Goal: Find specific page/section: Find specific page/section

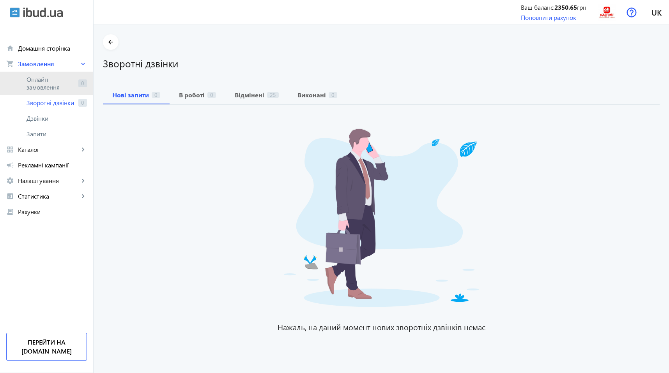
click at [48, 81] on span "Онлайн-замовлення" at bounding box center [50, 84] width 49 height 16
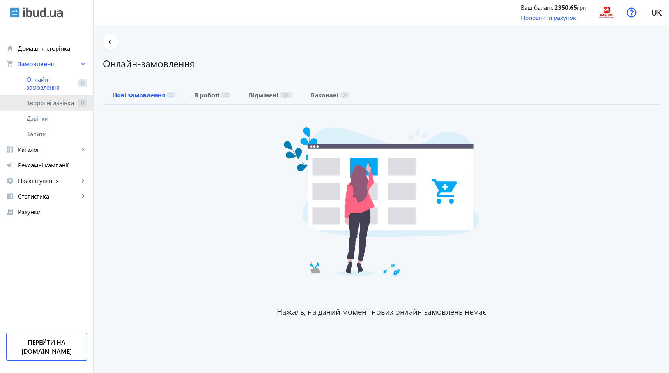
click at [46, 102] on span "Зворотні дзвінки" at bounding box center [50, 103] width 49 height 8
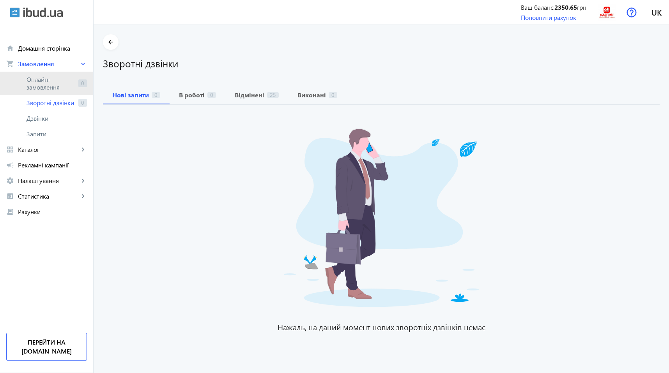
click at [47, 89] on span "Онлайн-замовлення" at bounding box center [50, 84] width 49 height 16
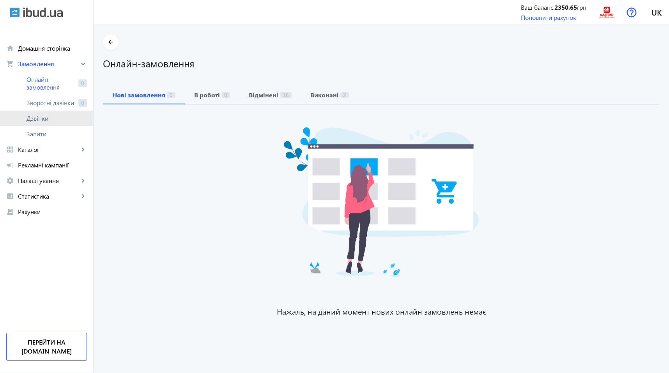
click at [45, 113] on link "Дзвінки" at bounding box center [46, 119] width 93 height 16
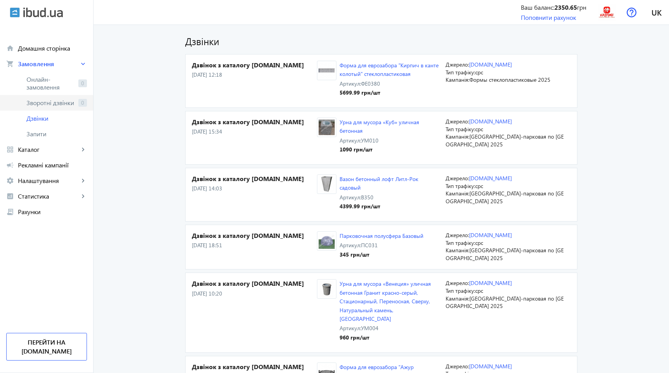
click at [50, 105] on span "Зворотні дзвінки" at bounding box center [50, 103] width 49 height 8
